Goal: Task Accomplishment & Management: Manage account settings

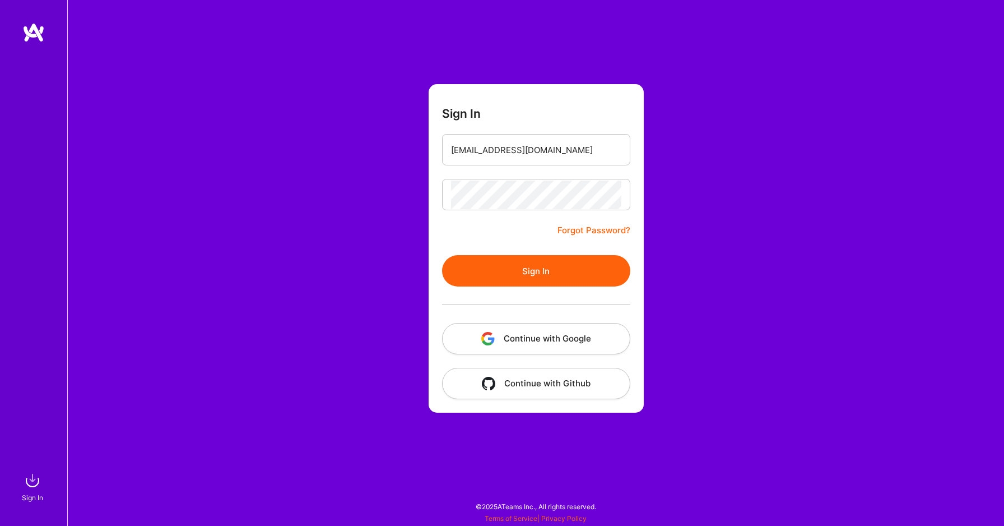
click at [501, 266] on button "Sign In" at bounding box center [536, 270] width 188 height 31
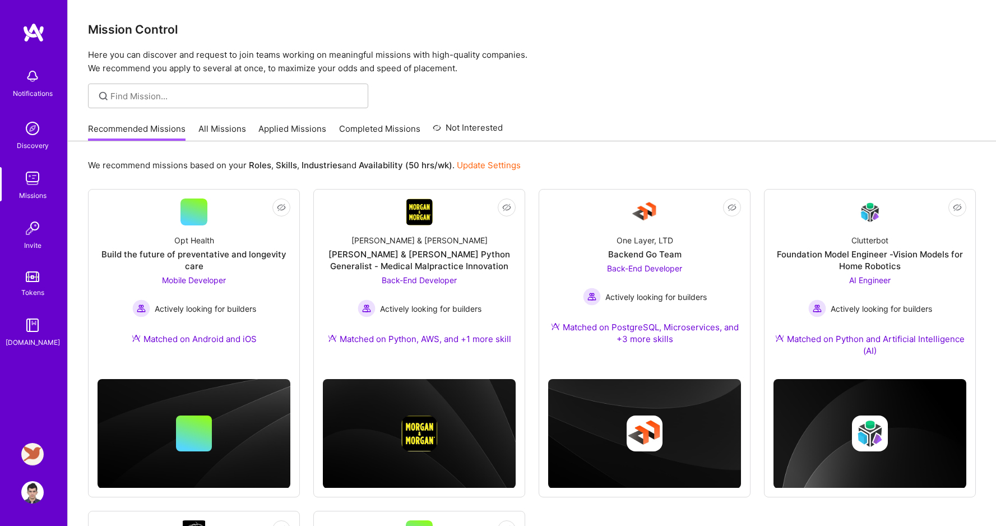
click at [24, 457] on img at bounding box center [32, 454] width 22 height 22
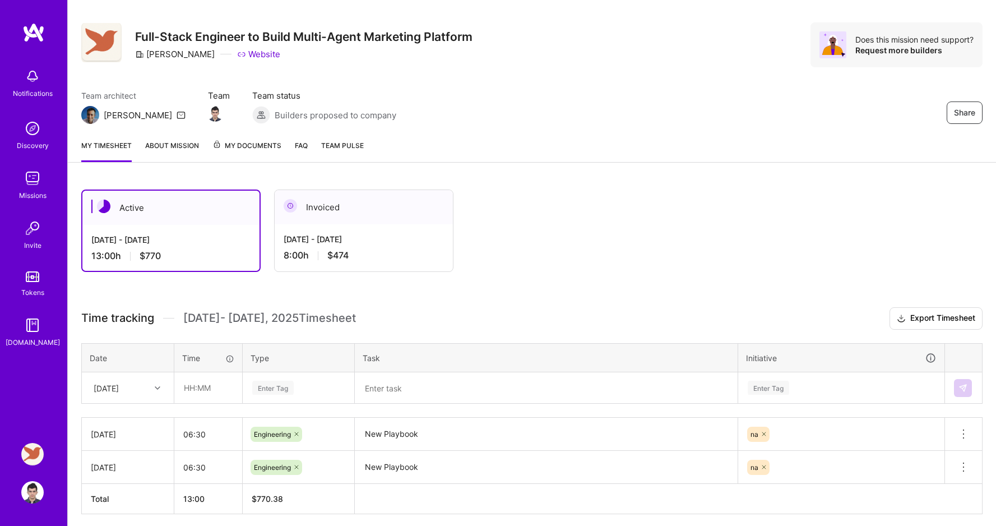
click at [143, 402] on div "[DATE]" at bounding box center [127, 388] width 91 height 30
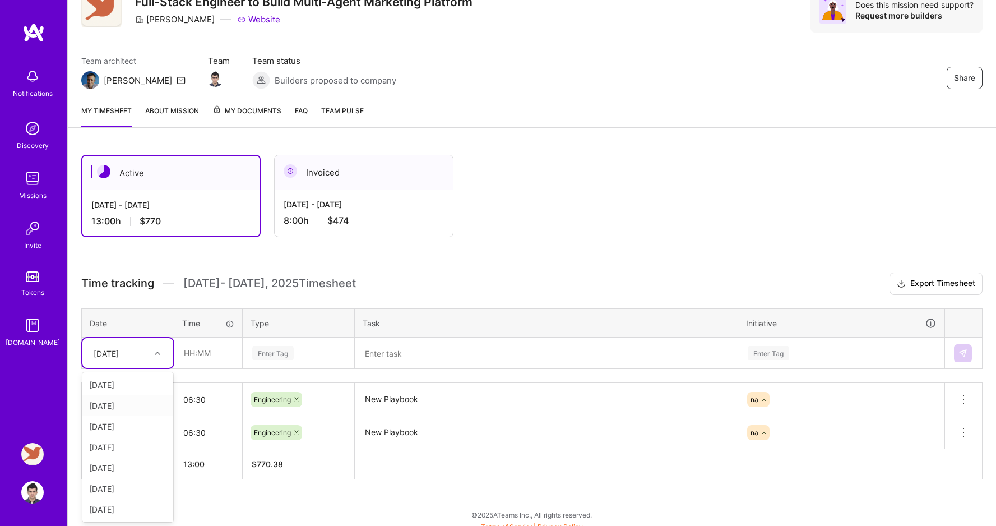
scroll to position [52, 0]
click at [125, 506] on div "[DATE]" at bounding box center [127, 509] width 91 height 21
click at [200, 352] on input "text" at bounding box center [208, 353] width 67 height 30
type input "09:00"
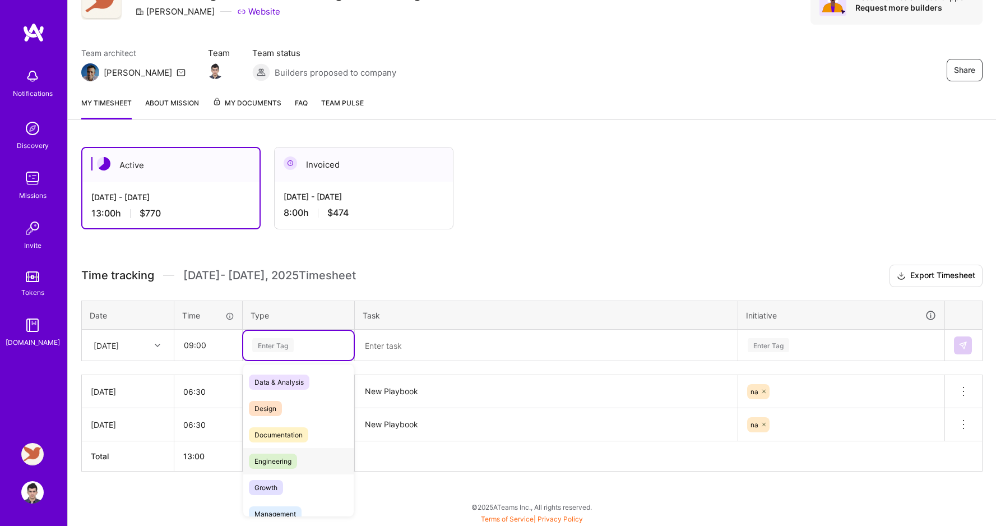
click at [279, 461] on span "Engineering" at bounding box center [273, 460] width 48 height 15
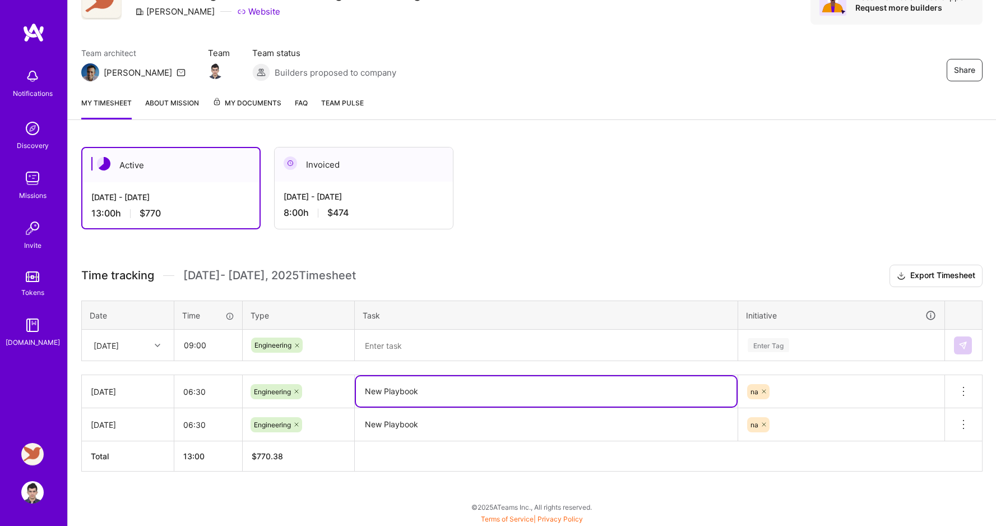
click at [415, 393] on textarea "New Playbook" at bounding box center [546, 391] width 380 height 30
click at [422, 334] on textarea at bounding box center [546, 345] width 380 height 29
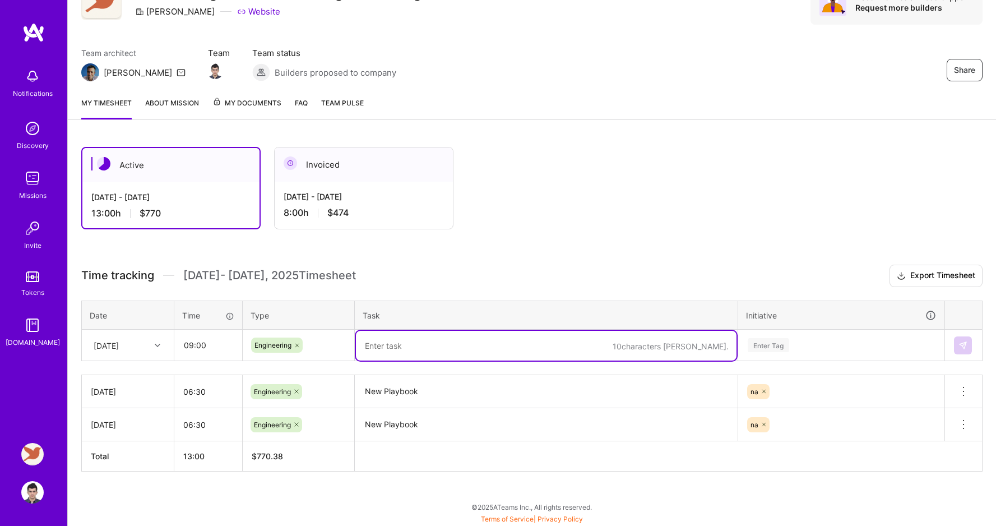
paste textarea "New Playbook"
type textarea "New Playbook"
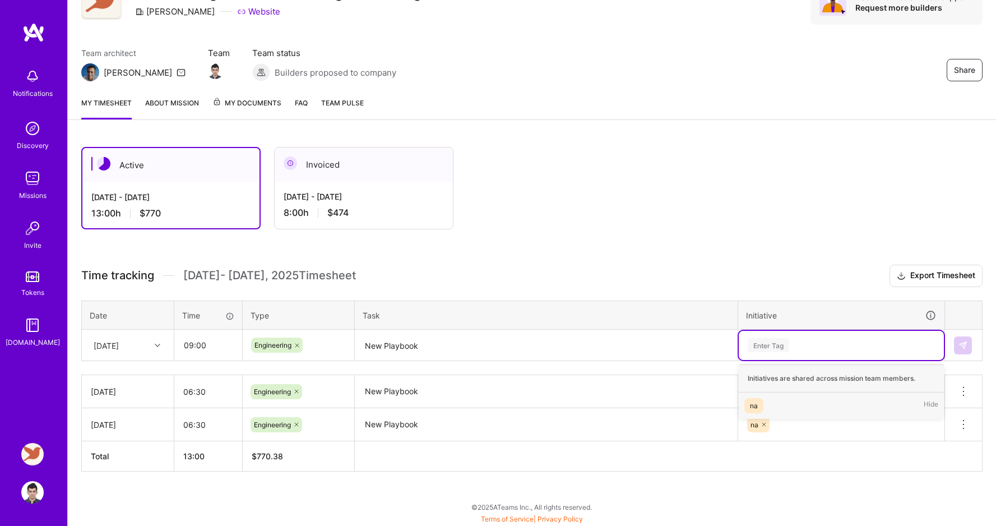
click at [764, 399] on div "na Hide" at bounding box center [840, 405] width 205 height 26
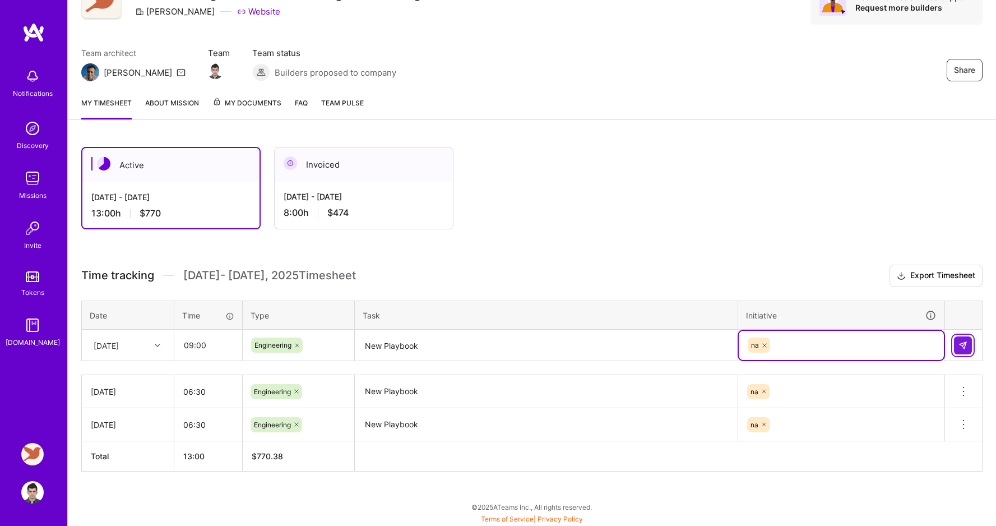
click at [960, 343] on img at bounding box center [962, 345] width 9 height 9
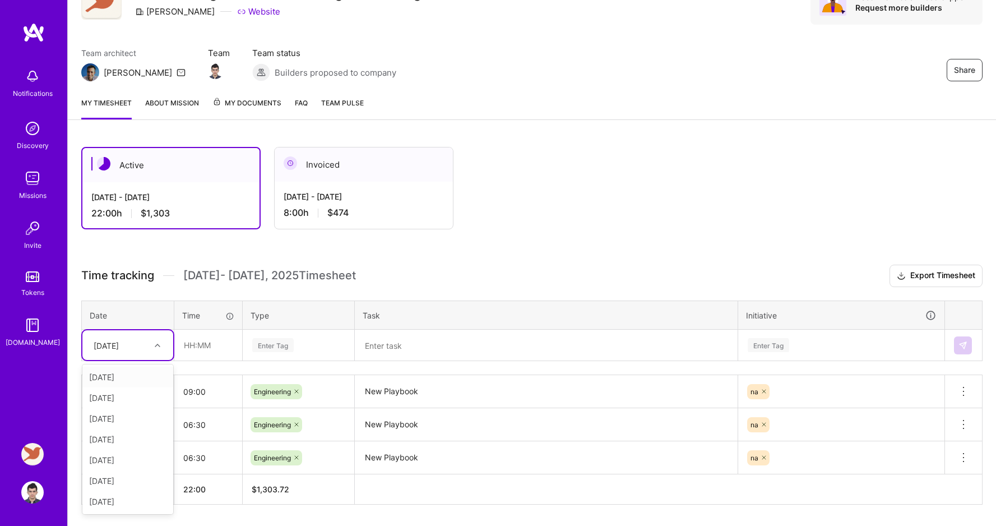
click at [159, 343] on icon at bounding box center [158, 345] width 6 height 6
click at [126, 415] on div "[DATE]" at bounding box center [127, 418] width 91 height 21
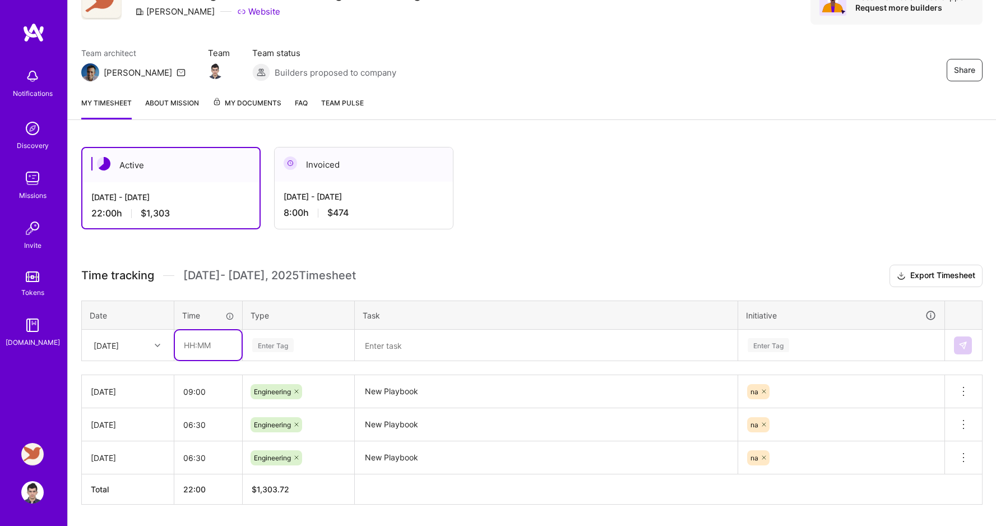
click at [214, 350] on input "text" at bounding box center [208, 345] width 67 height 30
type input "02:00"
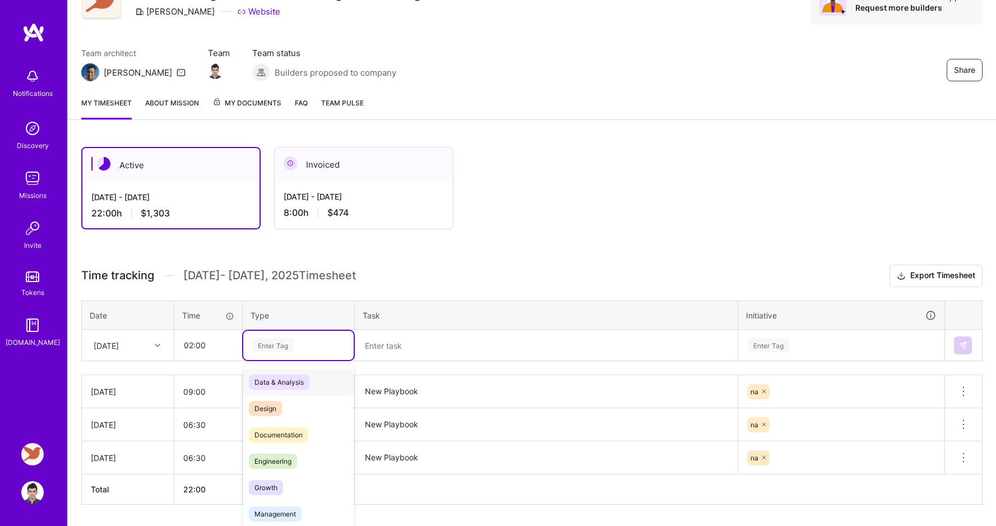
scroll to position [70, 0]
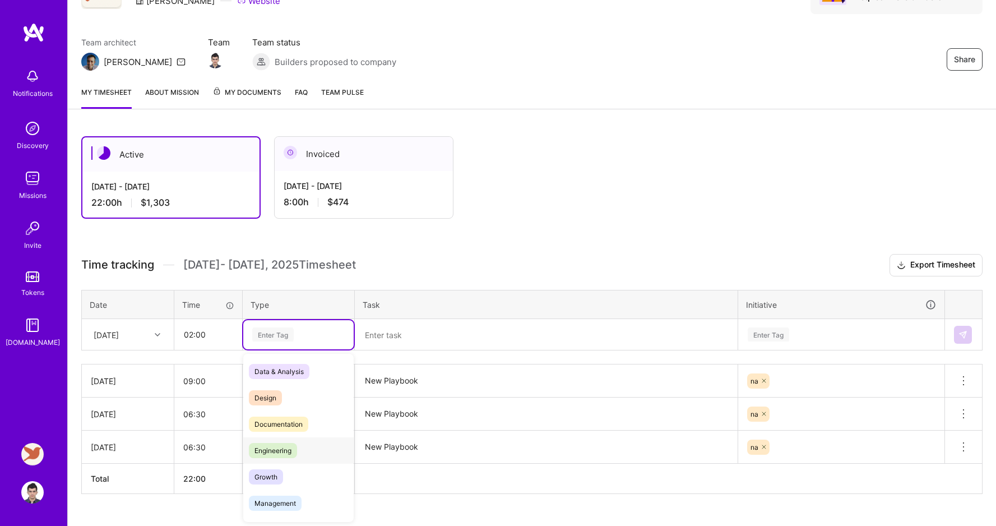
click at [292, 449] on span "Engineering" at bounding box center [273, 450] width 48 height 15
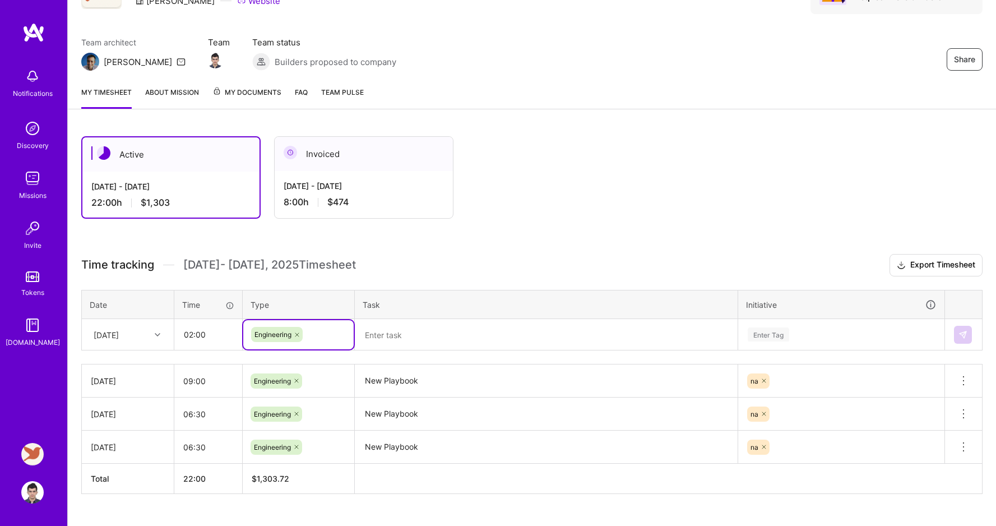
click at [440, 328] on textarea at bounding box center [546, 335] width 380 height 30
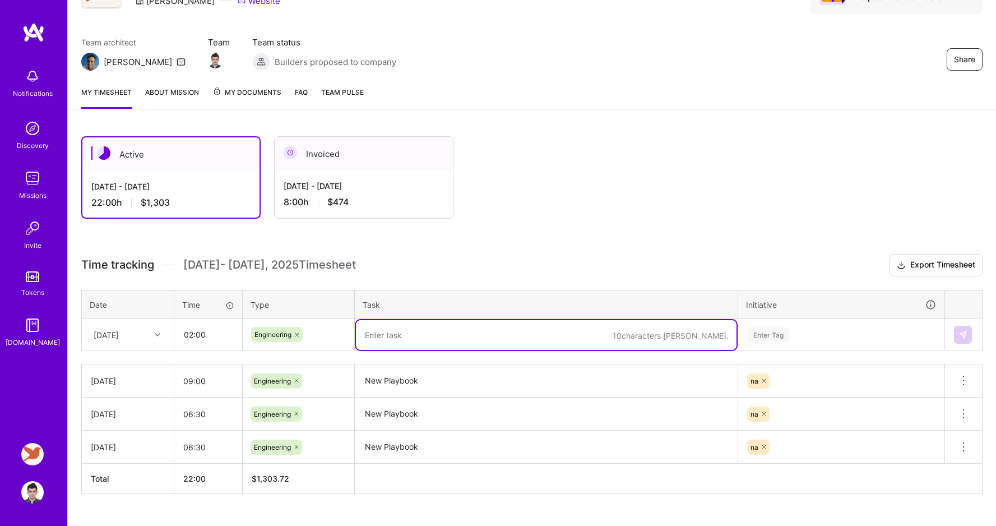
paste textarea "New Playbook"
type textarea "New Playbook"
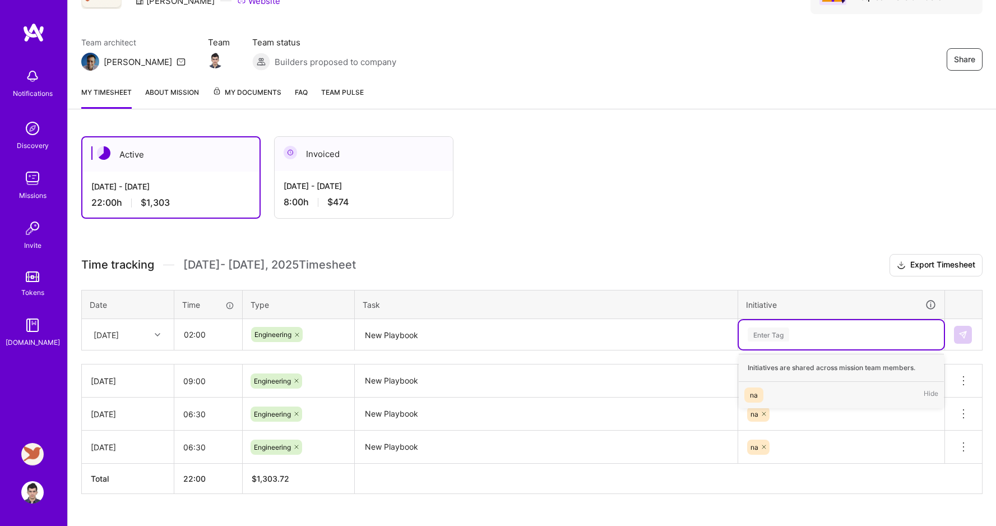
click at [780, 388] on div "na Hide" at bounding box center [840, 395] width 205 height 26
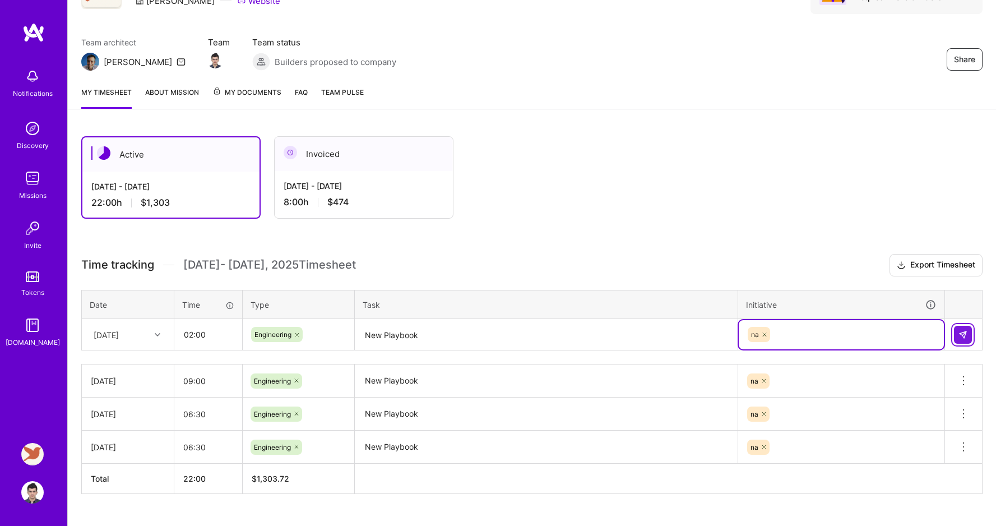
click at [967, 334] on button at bounding box center [963, 334] width 18 height 18
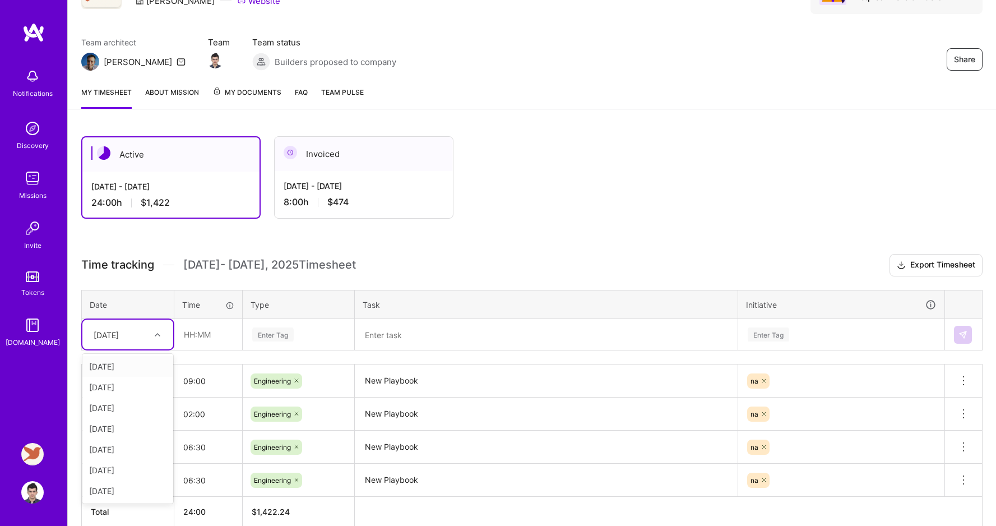
click at [143, 337] on div "[DATE]" at bounding box center [119, 334] width 62 height 18
click at [134, 404] on div "[DATE]" at bounding box center [127, 407] width 91 height 21
click at [207, 329] on input "text" at bounding box center [208, 334] width 67 height 30
click at [532, 230] on div "Active [DATE] - [DATE] 24:00 h $1,422 Invoiced [DATE] - [DATE] 8:00 h $474 Time…" at bounding box center [532, 352] width 928 height 459
click at [742, 233] on div "Active [DATE] - [DATE] 24:00 h $1,422 Invoiced [DATE] - [DATE] 8:00 h $474 Time…" at bounding box center [532, 352] width 928 height 459
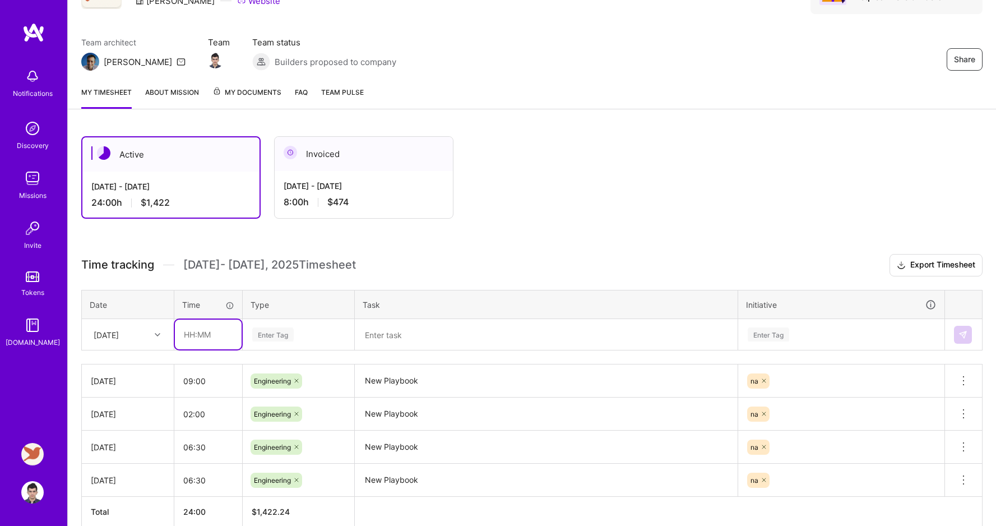
click at [183, 336] on input "text" at bounding box center [208, 334] width 67 height 30
type input "06:00"
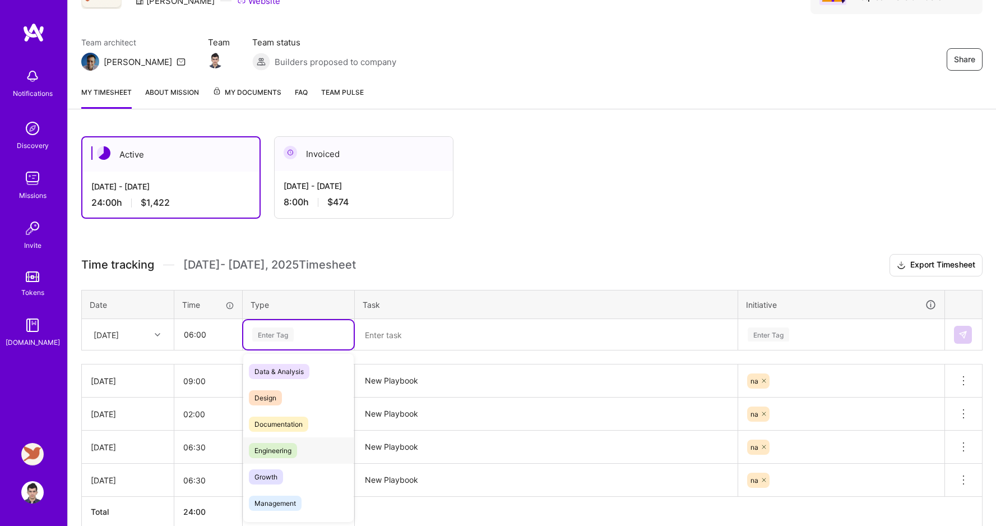
click at [273, 448] on span "Engineering" at bounding box center [273, 450] width 48 height 15
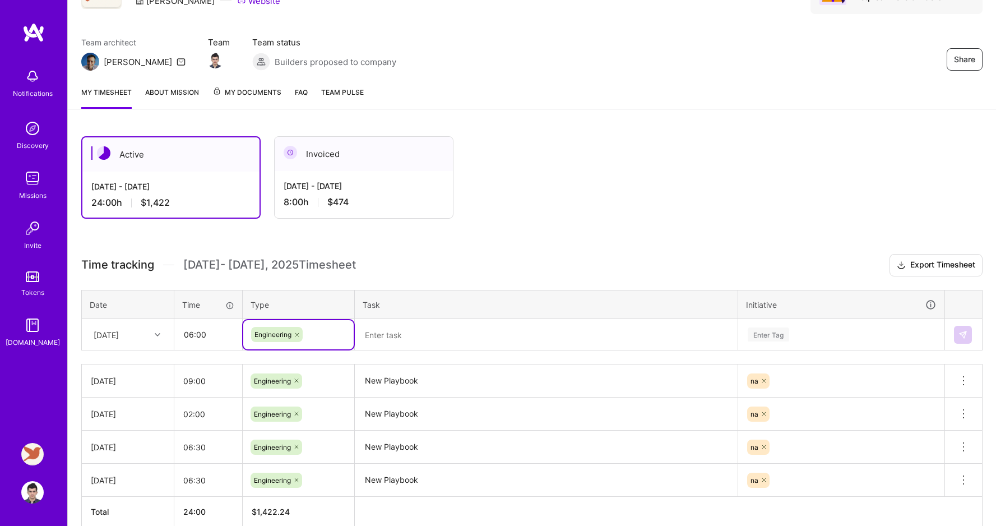
click at [398, 340] on textarea at bounding box center [546, 335] width 380 height 30
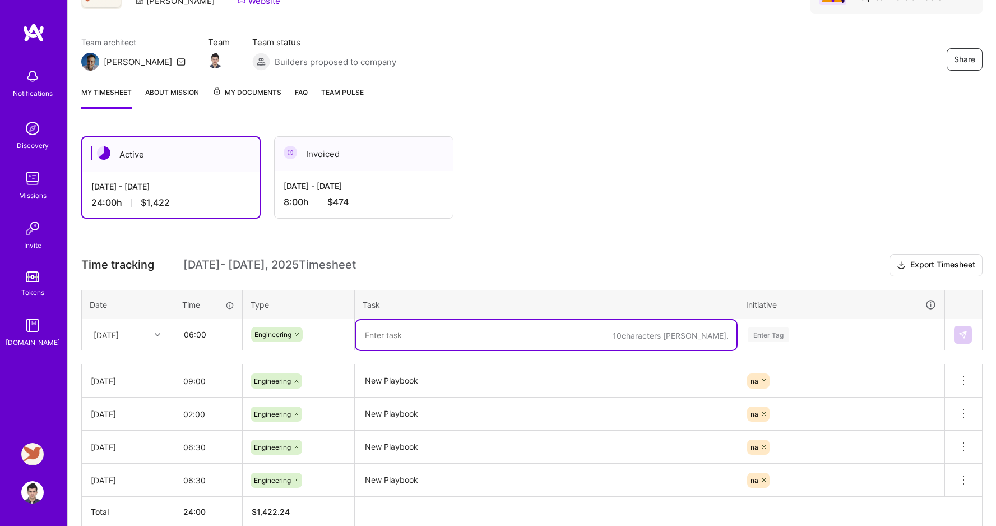
paste textarea "New Playbook"
type textarea "New Playbook"
click at [824, 342] on div "Enter Tag" at bounding box center [840, 334] width 205 height 29
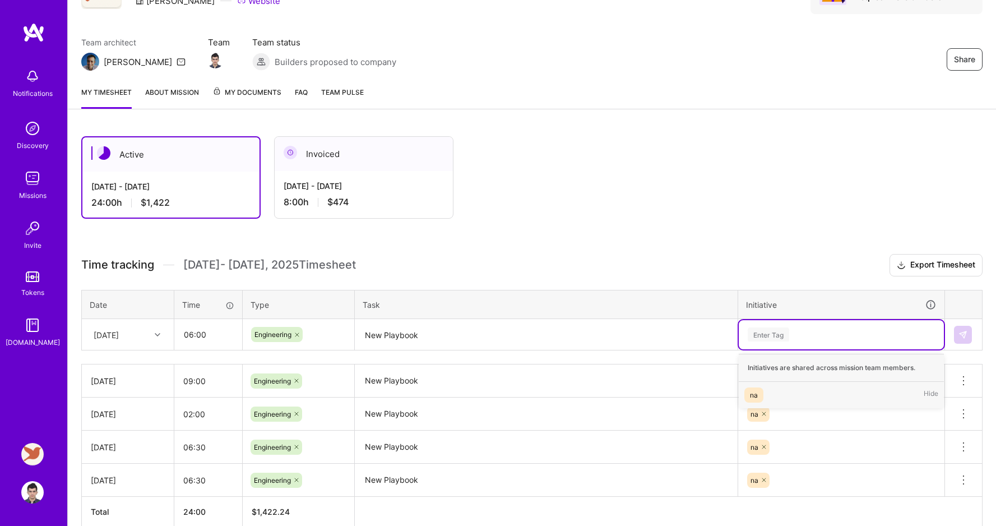
click at [794, 389] on div "na Hide" at bounding box center [840, 395] width 205 height 26
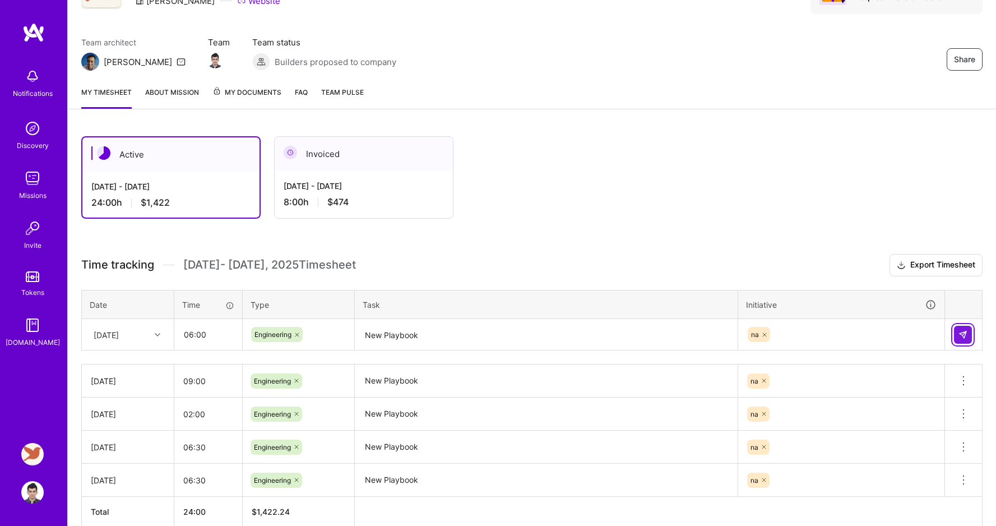
click at [970, 329] on button at bounding box center [963, 334] width 18 height 18
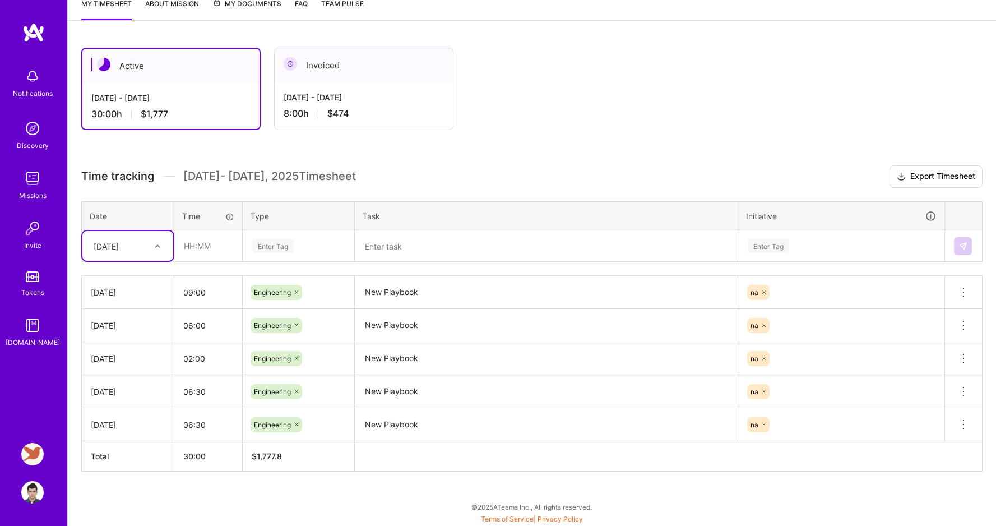
scroll to position [159, 0]
click at [28, 282] on link "Tokens" at bounding box center [32, 282] width 69 height 31
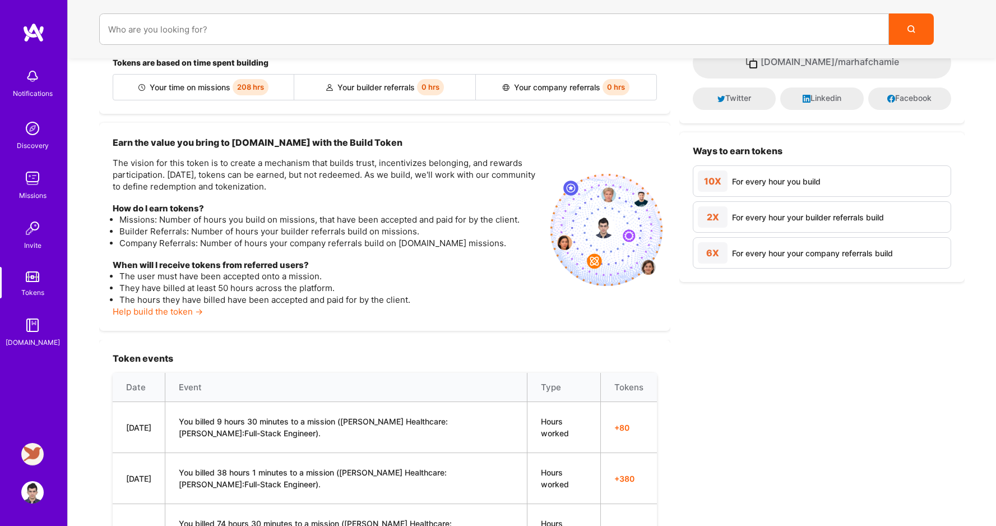
scroll to position [1, 0]
